Goal: Entertainment & Leisure: Consume media (video, audio)

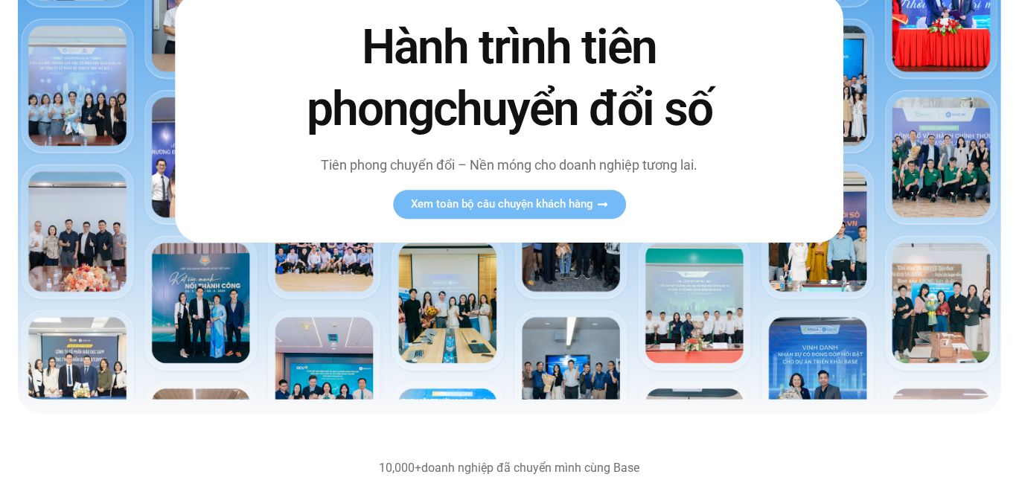
scroll to position [447, 0]
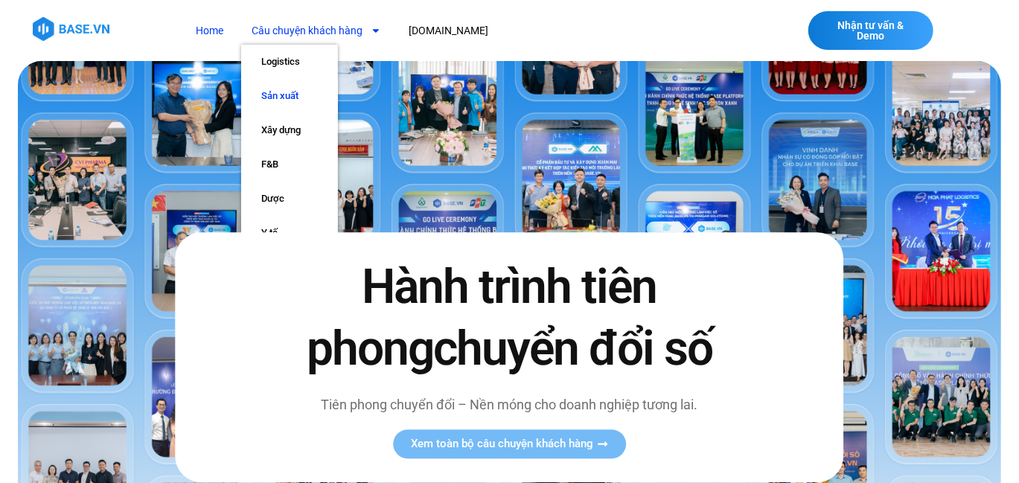
click at [286, 95] on link "Sản xuất" at bounding box center [289, 96] width 97 height 34
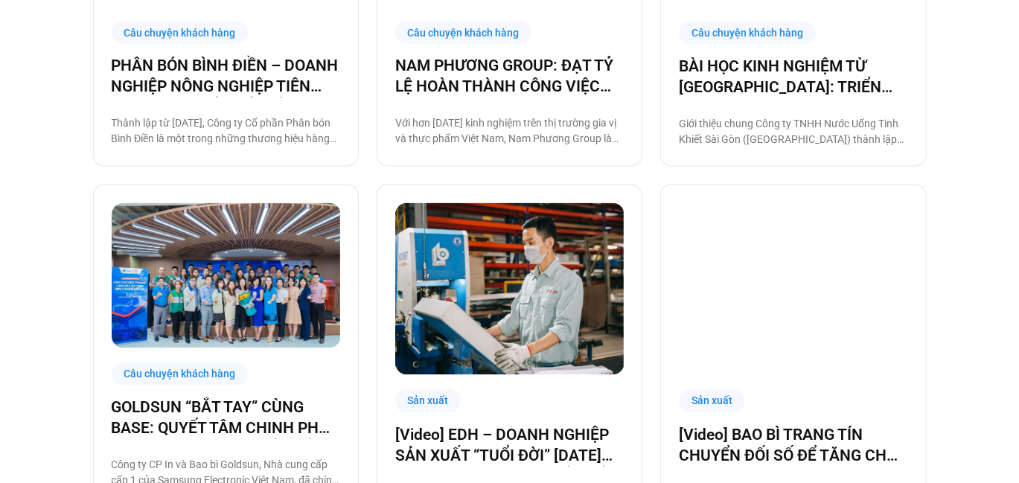
scroll to position [1414, 0]
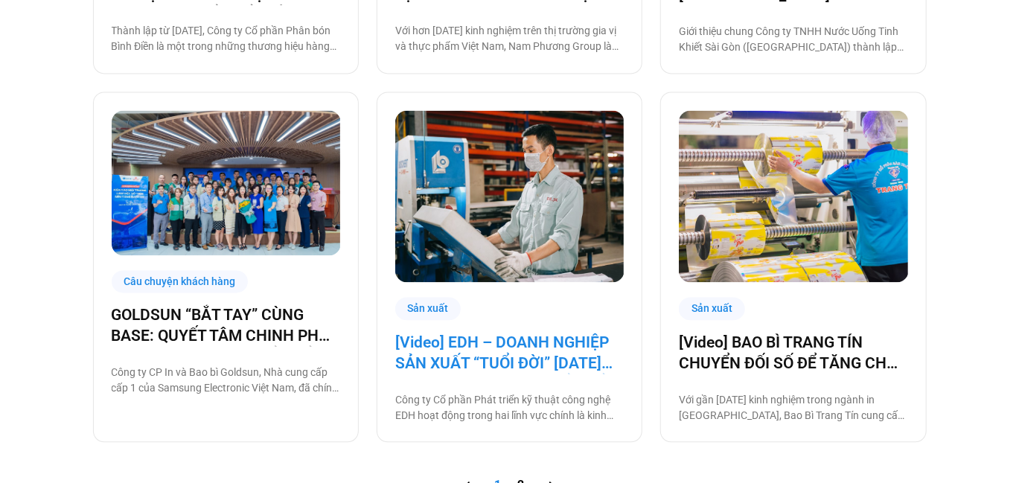
click at [512, 360] on link "[Video] EDH – DOANH NGHIỆP SẢN XUẤT “TUỔI ĐỜI” 30 NĂM VÀ CÂU CHUYỆN CHUYỂN ĐỔI …" at bounding box center [509, 353] width 229 height 42
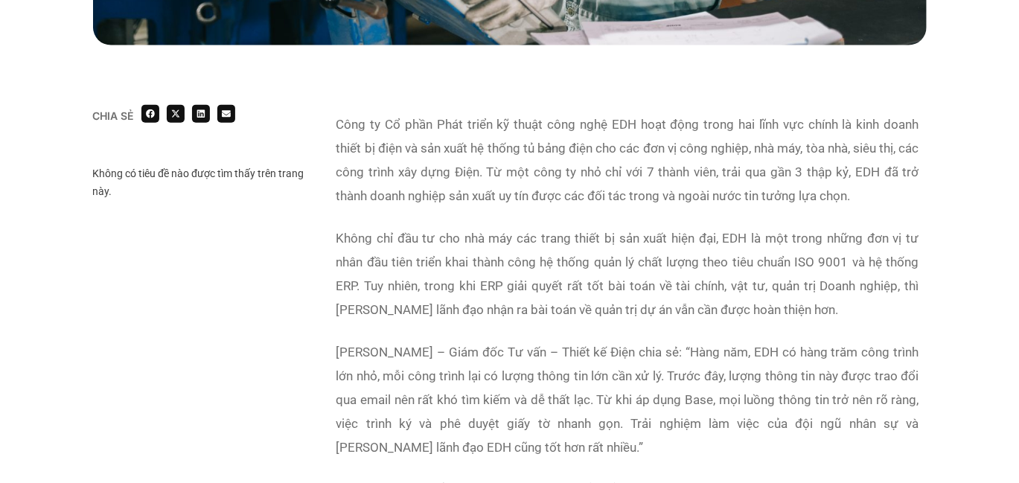
scroll to position [670, 0]
